Goal: Information Seeking & Learning: Learn about a topic

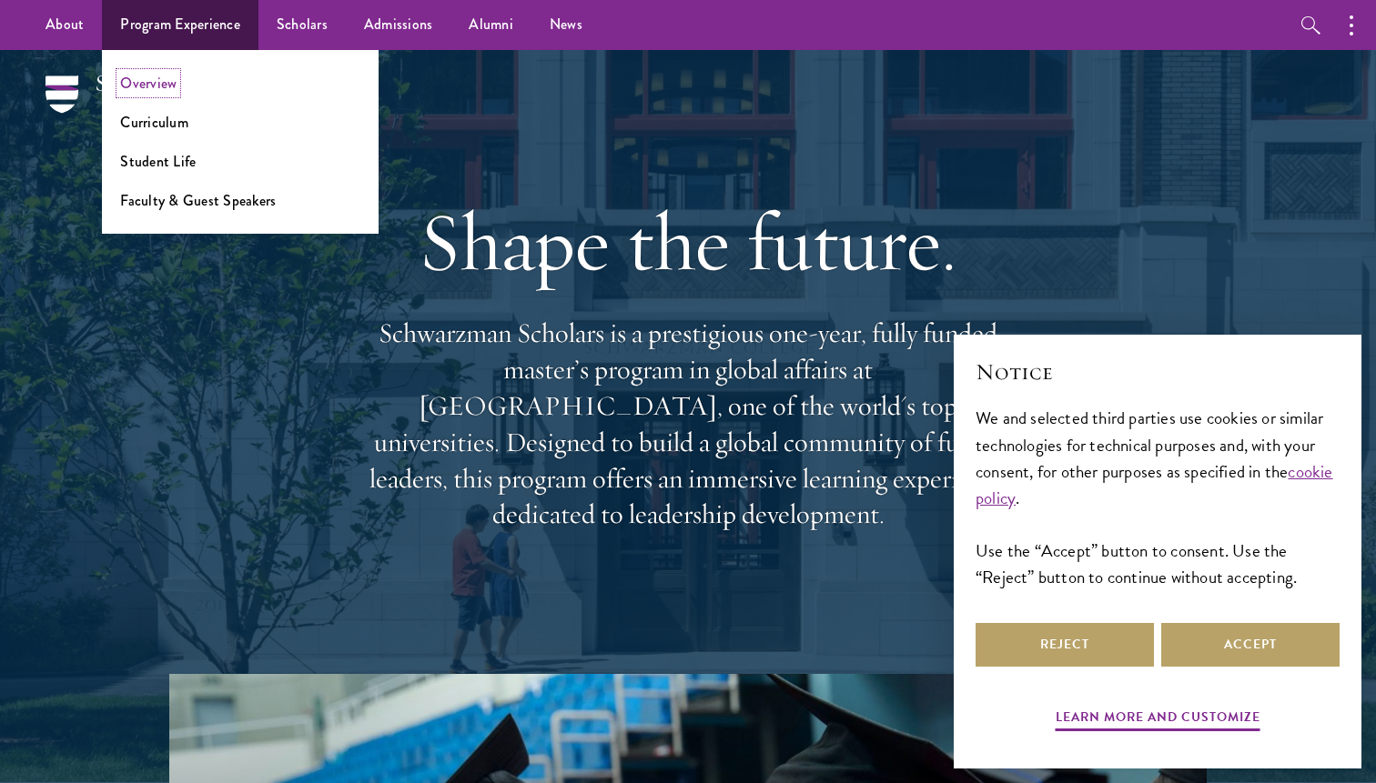
click at [162, 82] on link "Overview" at bounding box center [148, 83] width 56 height 21
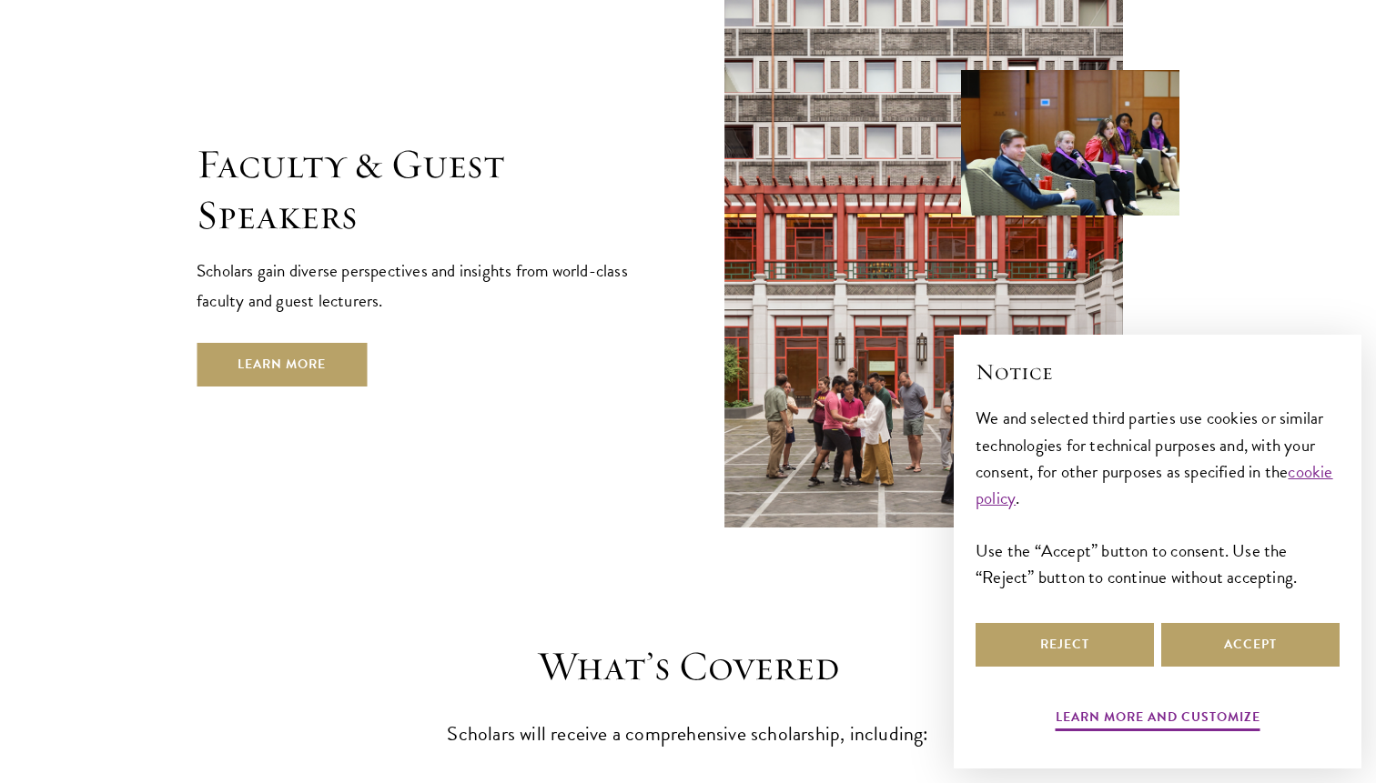
scroll to position [6677, 0]
click at [407, 255] on p "Scholars gain diverse perspectives and insights from world-class faculty and gu…" at bounding box center [424, 285] width 455 height 60
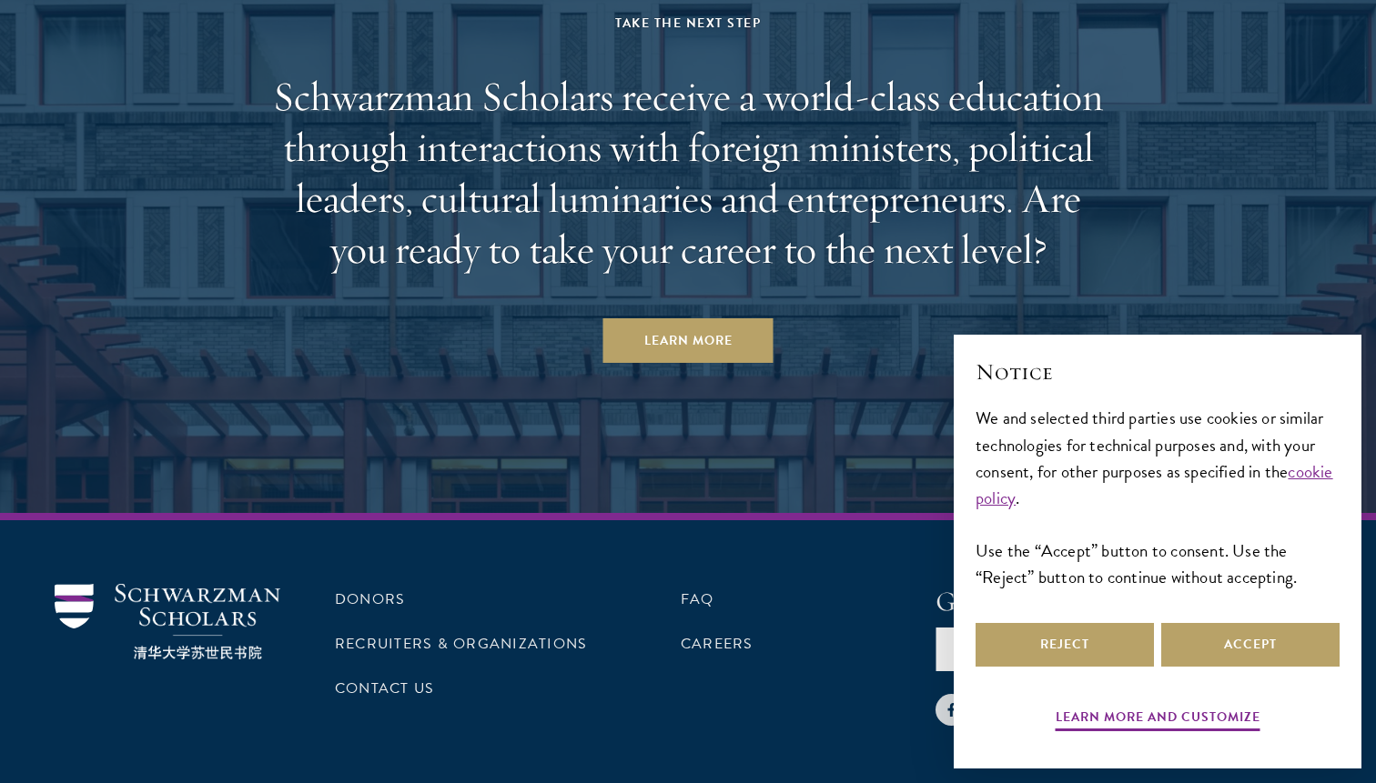
scroll to position [9251, 0]
